Goal: Transaction & Acquisition: Purchase product/service

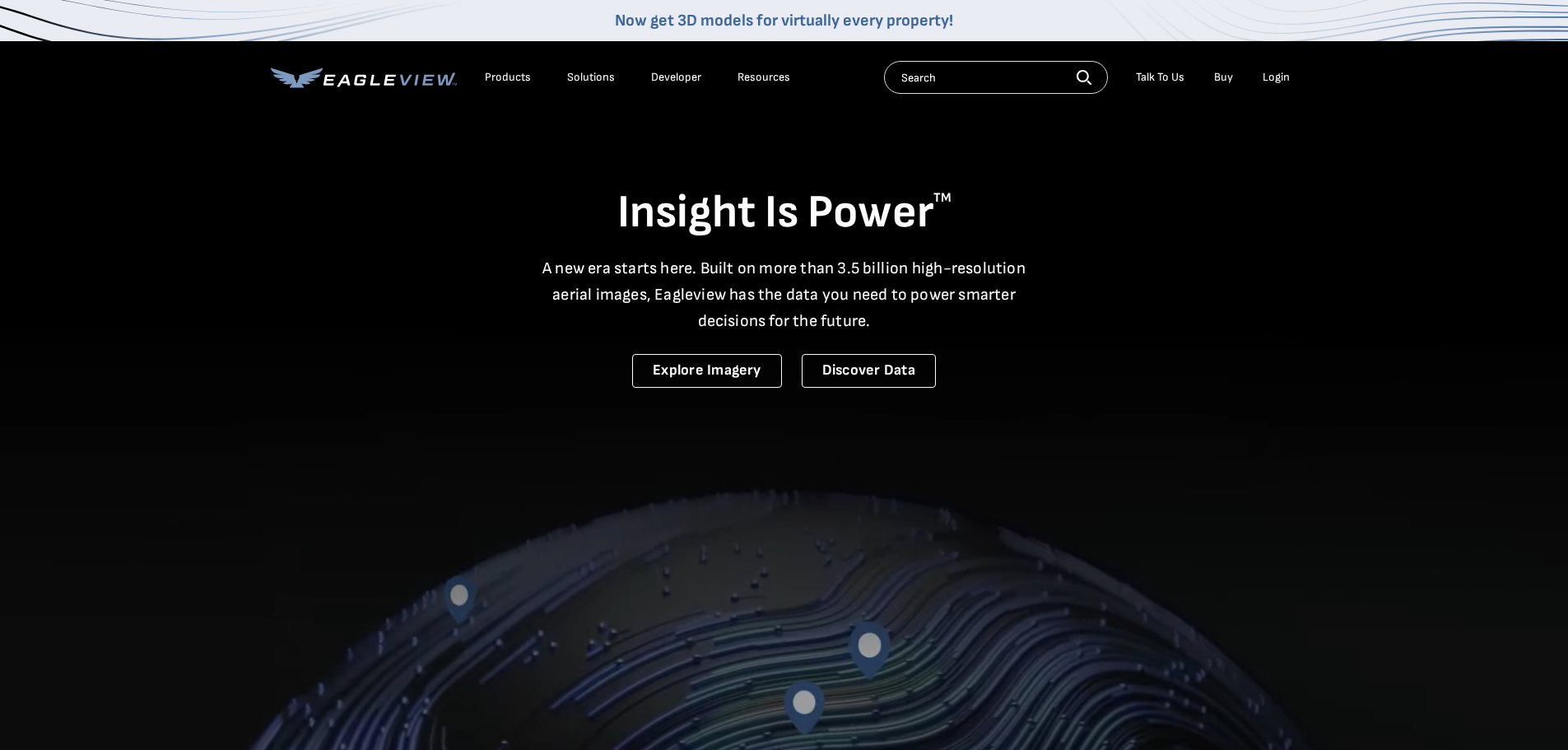
click at [1276, 76] on div "Login" at bounding box center [1275, 78] width 27 height 15
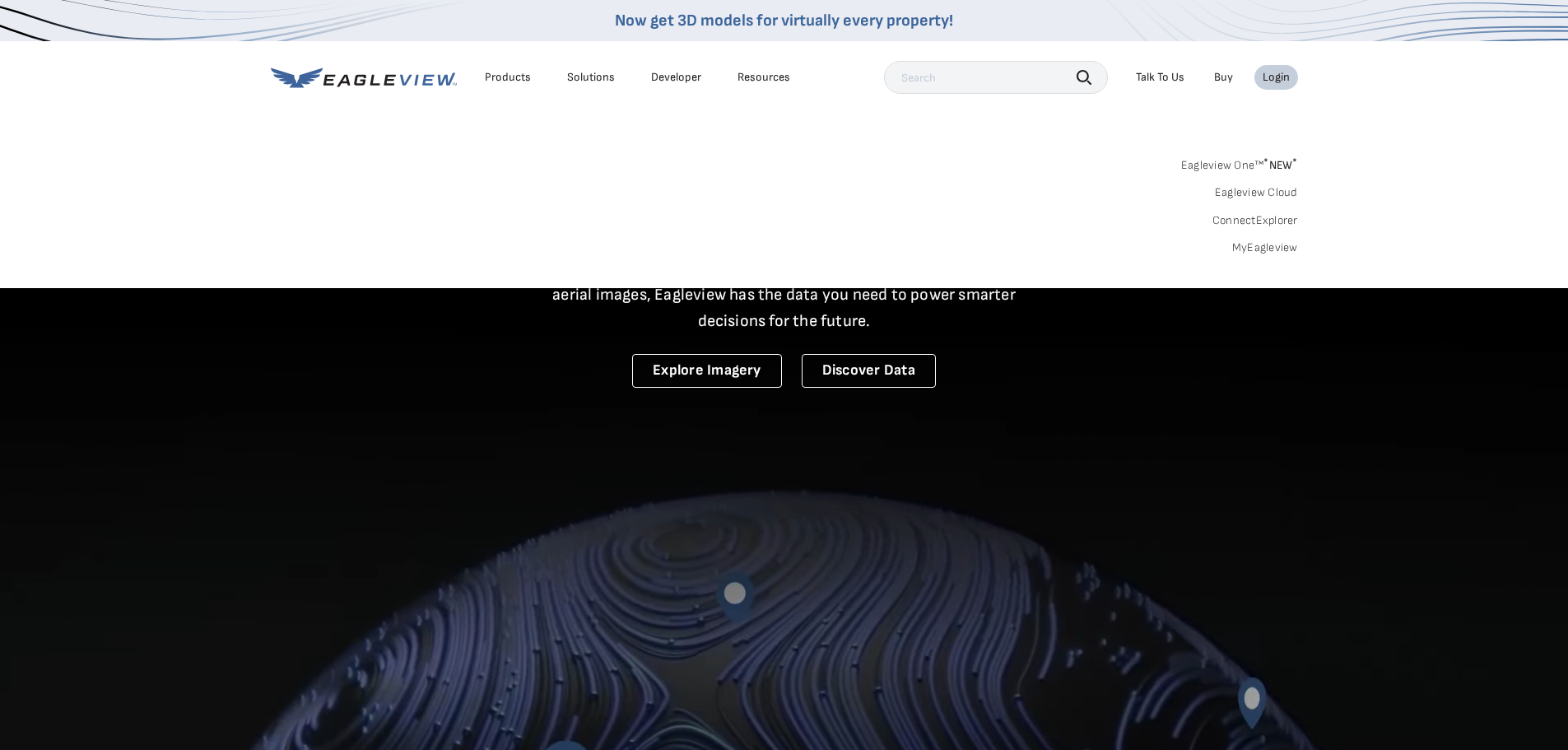
click at [1262, 247] on link "MyEagleview" at bounding box center [1265, 248] width 65 height 15
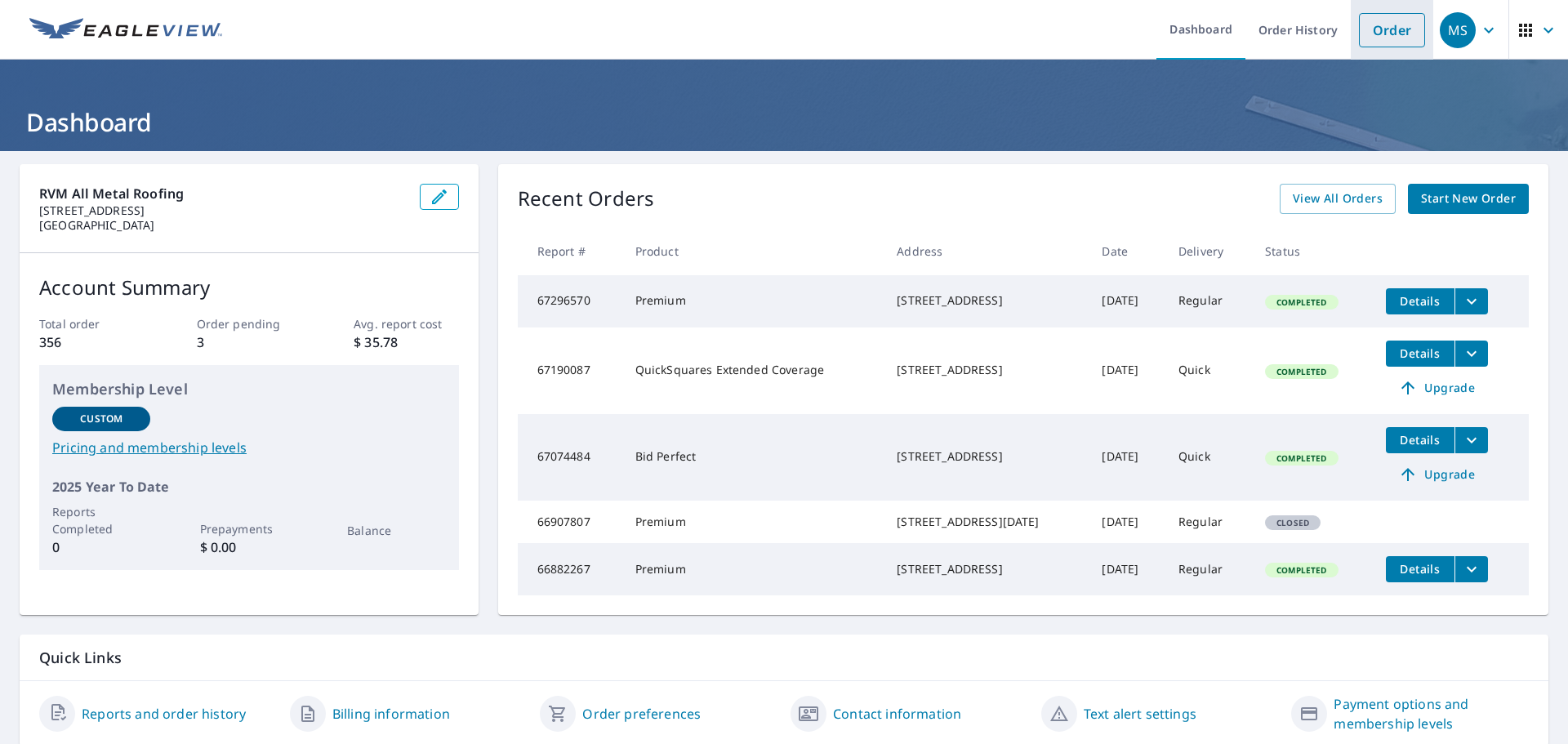
click at [1376, 31] on link "Order" at bounding box center [1392, 30] width 66 height 34
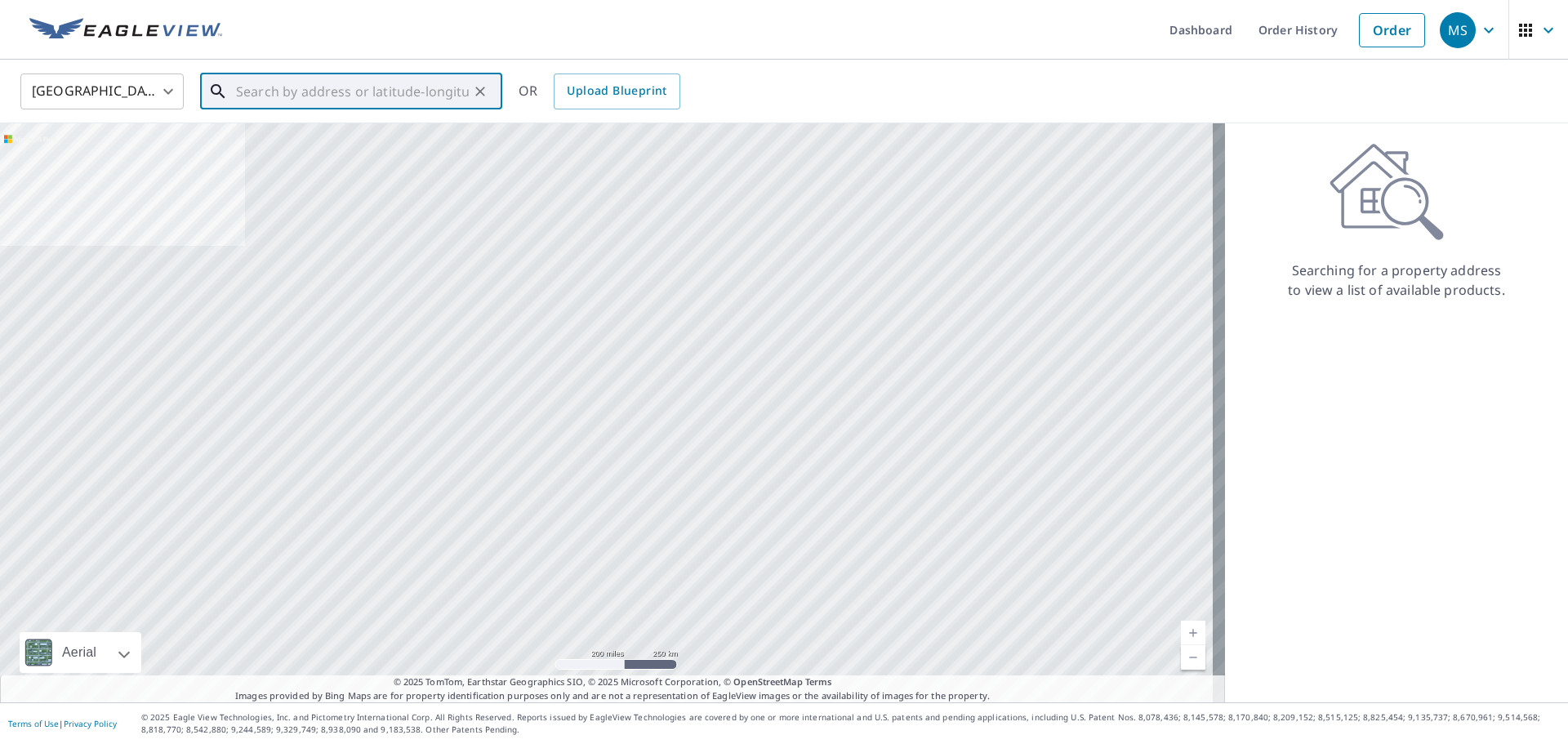
click at [254, 91] on input "text" at bounding box center [352, 91] width 233 height 45
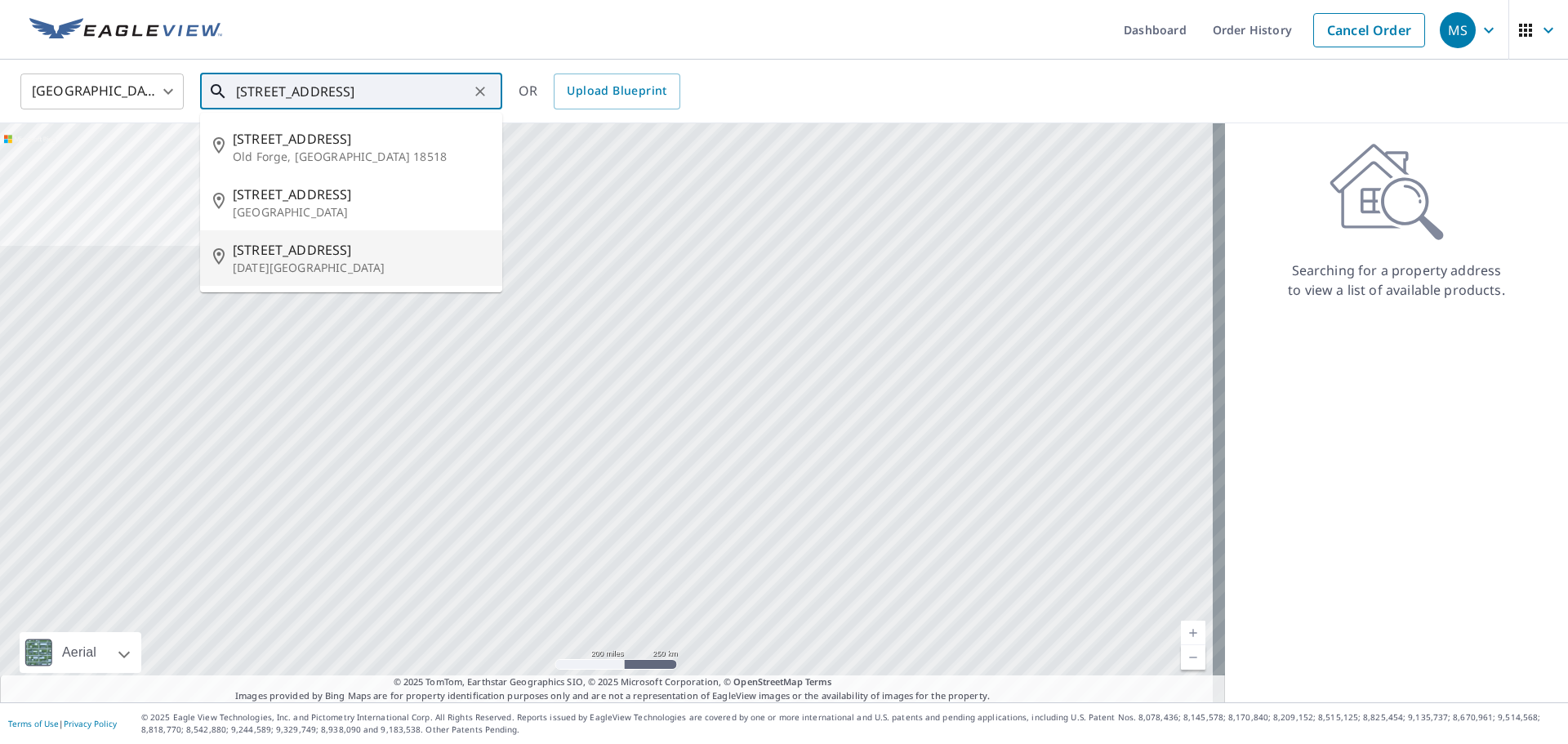
click at [304, 257] on span "[STREET_ADDRESS]" at bounding box center [361, 250] width 256 height 19
type input "[STREET_ADDRESS][DATE]"
